Goal: Transaction & Acquisition: Book appointment/travel/reservation

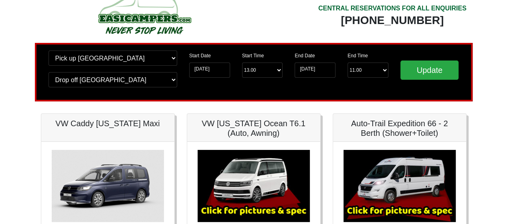
scroll to position [25, 0]
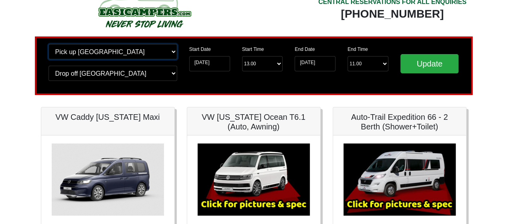
click at [172, 52] on select "Change pick up location? Pick up [GEOGRAPHIC_DATA] [GEOGRAPHIC_DATA] [GEOGRAPHI…" at bounding box center [112, 51] width 129 height 15
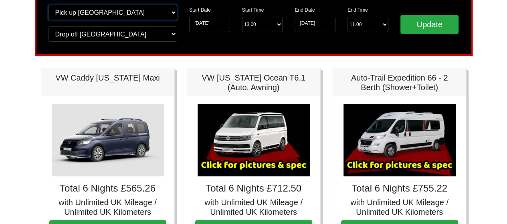
scroll to position [0, 0]
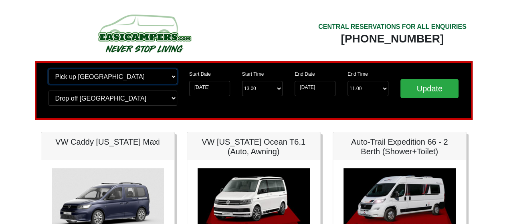
click at [171, 76] on select "Change pick up location? Pick up [GEOGRAPHIC_DATA] [GEOGRAPHIC_DATA] [GEOGRAPHI…" at bounding box center [112, 76] width 129 height 15
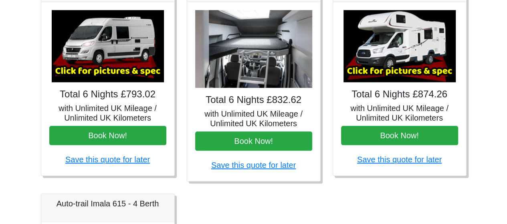
scroll to position [366, 0]
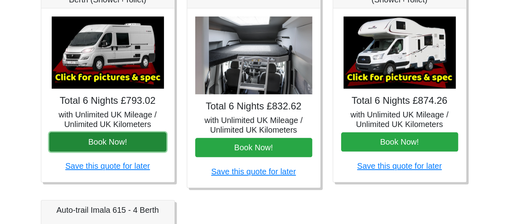
click at [105, 141] on button "Book Now!" at bounding box center [107, 141] width 117 height 19
